Goal: Navigation & Orientation: Find specific page/section

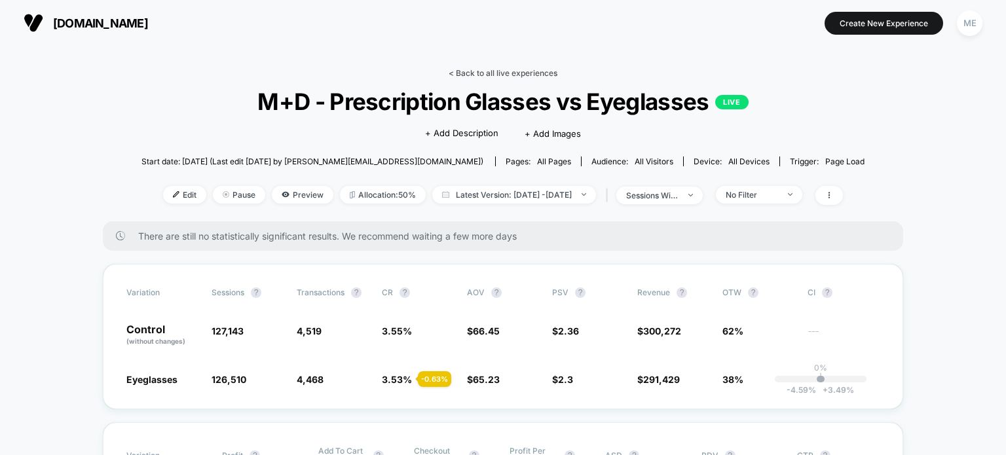
drag, startPoint x: 466, startPoint y: 71, endPoint x: 459, endPoint y: 75, distance: 8.2
click at [466, 72] on link "< Back to all live experiences" at bounding box center [502, 73] width 109 height 10
click at [469, 72] on link "< Back to all live experiences" at bounding box center [502, 73] width 109 height 10
click at [456, 70] on link "< Back to all live experiences" at bounding box center [502, 73] width 109 height 10
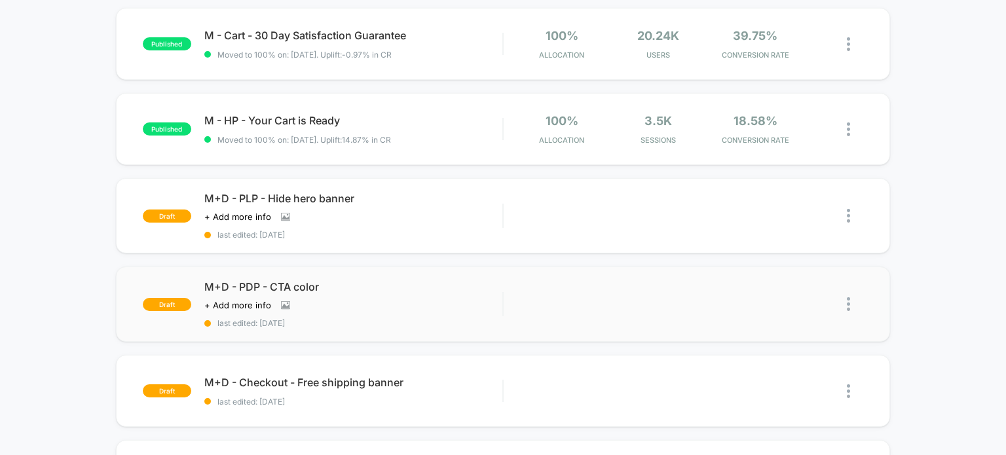
scroll to position [393, 0]
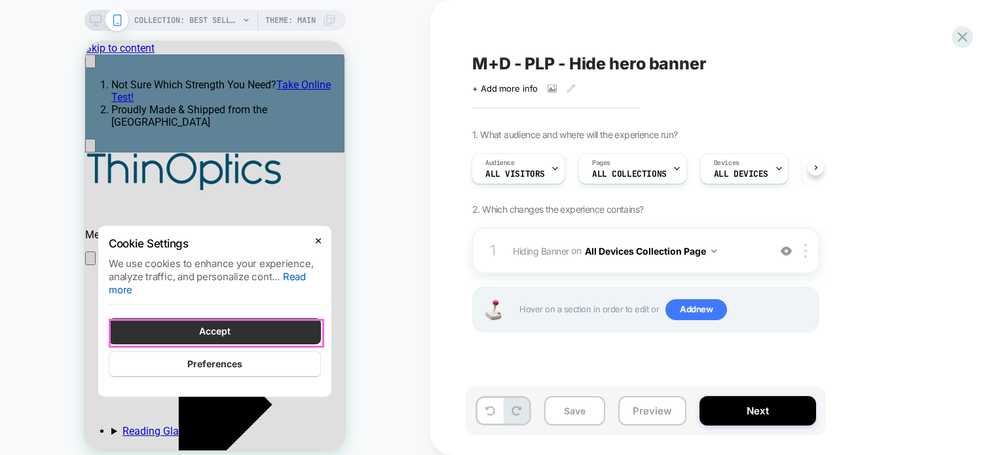
click at [272, 338] on button "Accept" at bounding box center [215, 331] width 212 height 26
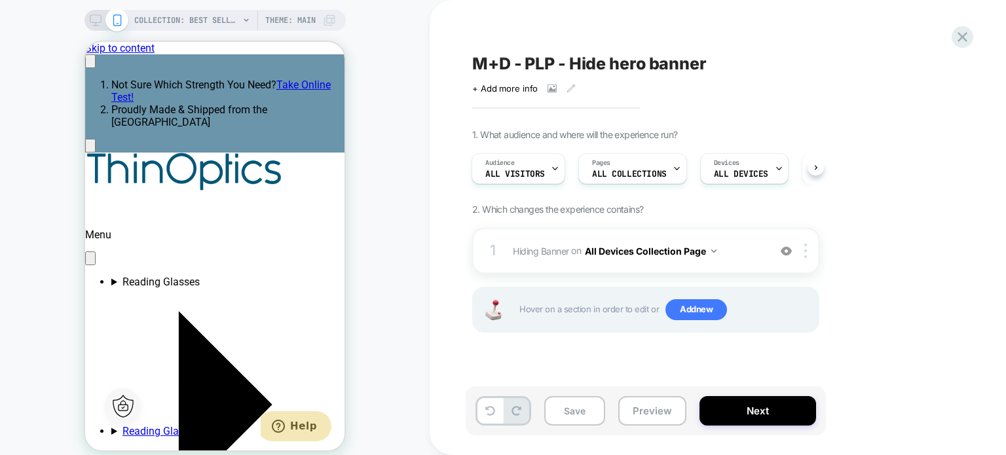
scroll to position [0, 202]
